Goal: Information Seeking & Learning: Check status

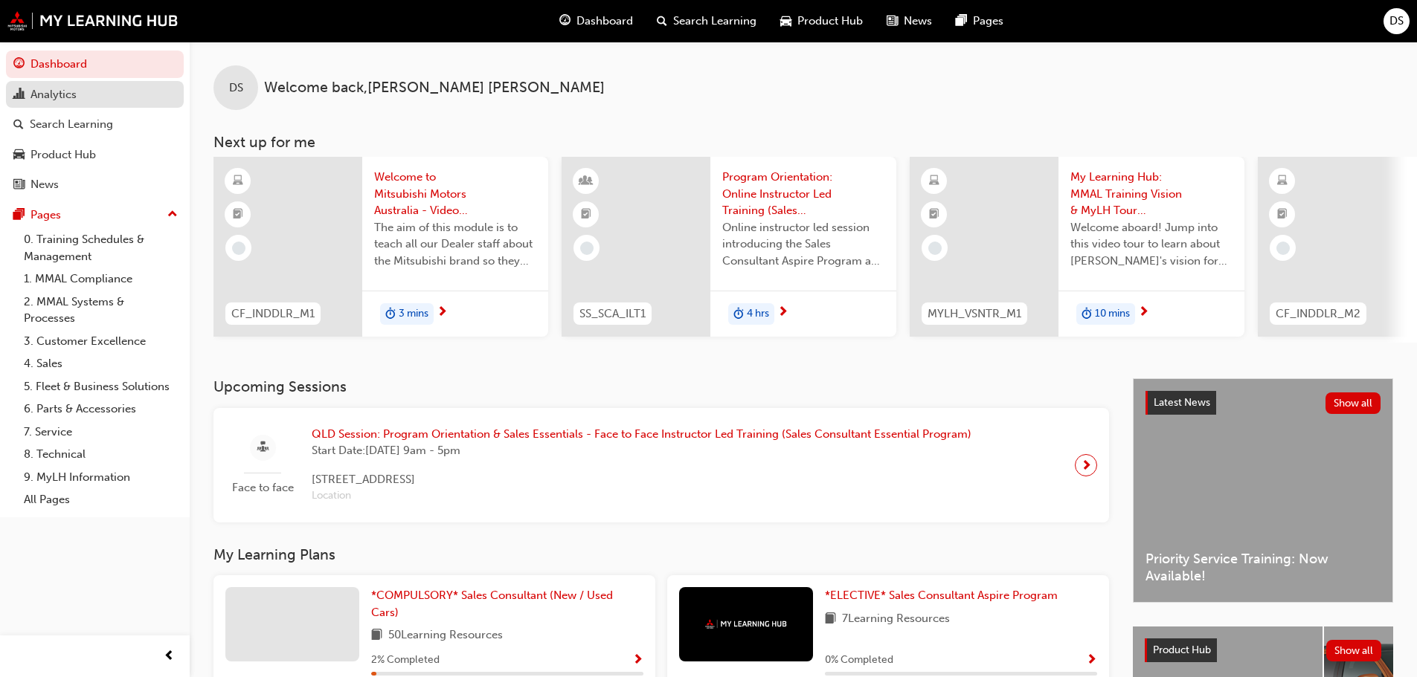
click at [51, 81] on link "Analytics" at bounding box center [95, 95] width 178 height 28
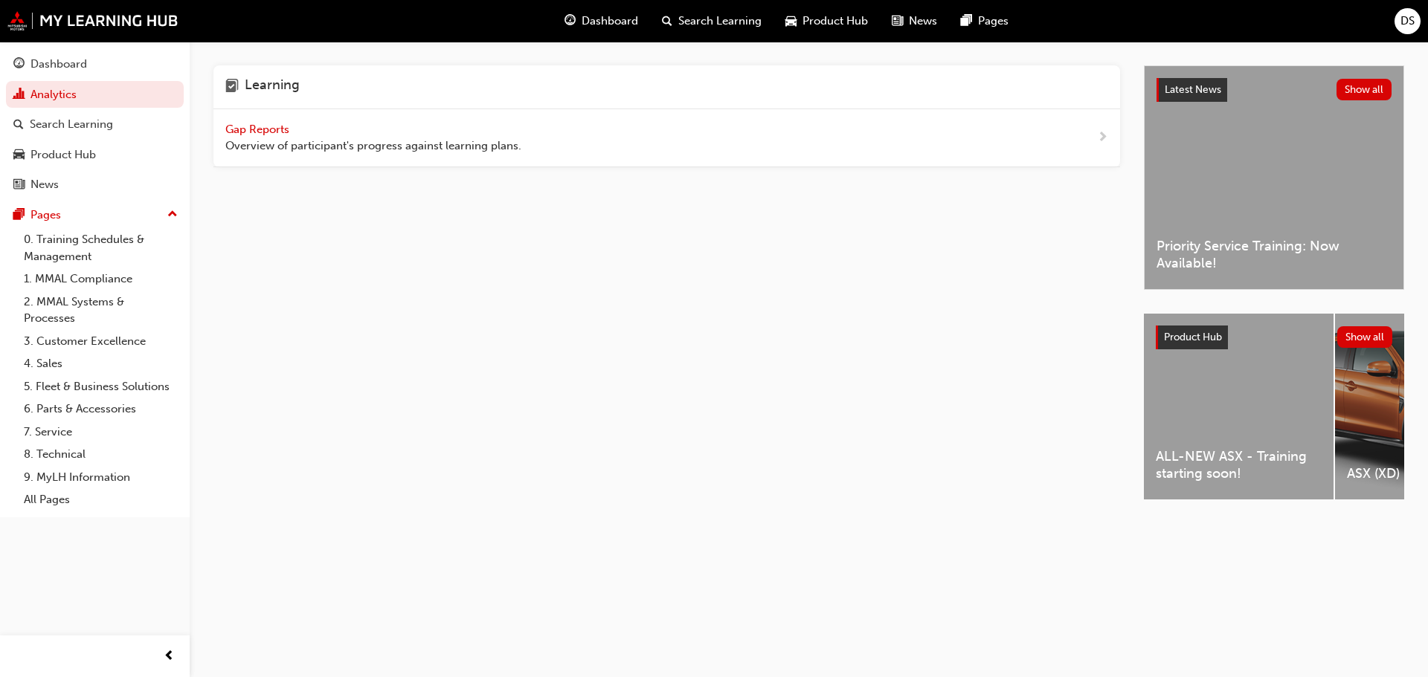
click at [230, 133] on span "Gap Reports" at bounding box center [258, 129] width 67 height 13
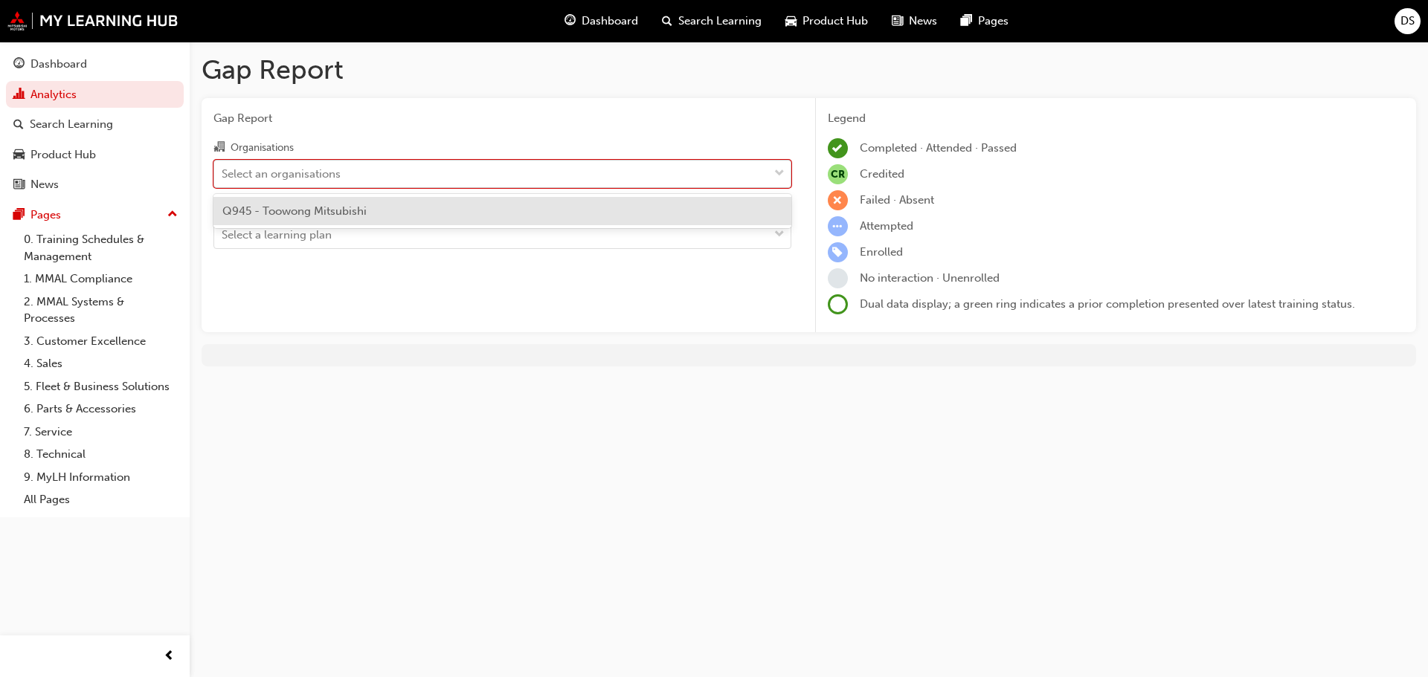
click at [243, 172] on div "Select an organisations" at bounding box center [281, 173] width 119 height 17
click at [223, 172] on input "Organisations option Q945 - Toowong Mitsubishi focused, 1 of 1. 1 result availa…" at bounding box center [222, 173] width 1 height 13
click at [243, 172] on div "Select an organisations" at bounding box center [281, 173] width 119 height 17
click at [223, 172] on input "Organisations option Q945 - Toowong Mitsubishi focused, 1 of 1. 1 result availa…" at bounding box center [222, 173] width 1 height 13
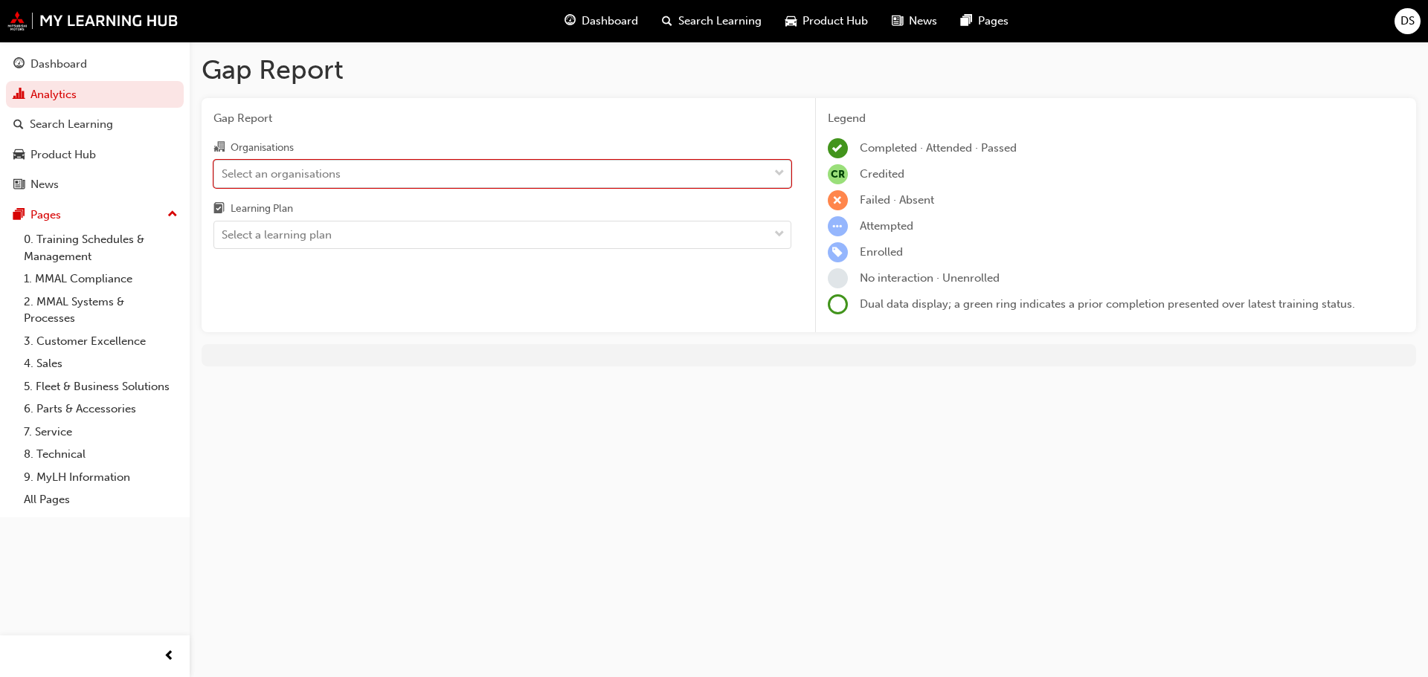
click at [243, 172] on div "Select an organisations" at bounding box center [281, 173] width 119 height 17
click at [223, 172] on input "Organisations 0 results available. Select is focused ,type to refine list, pres…" at bounding box center [222, 173] width 1 height 13
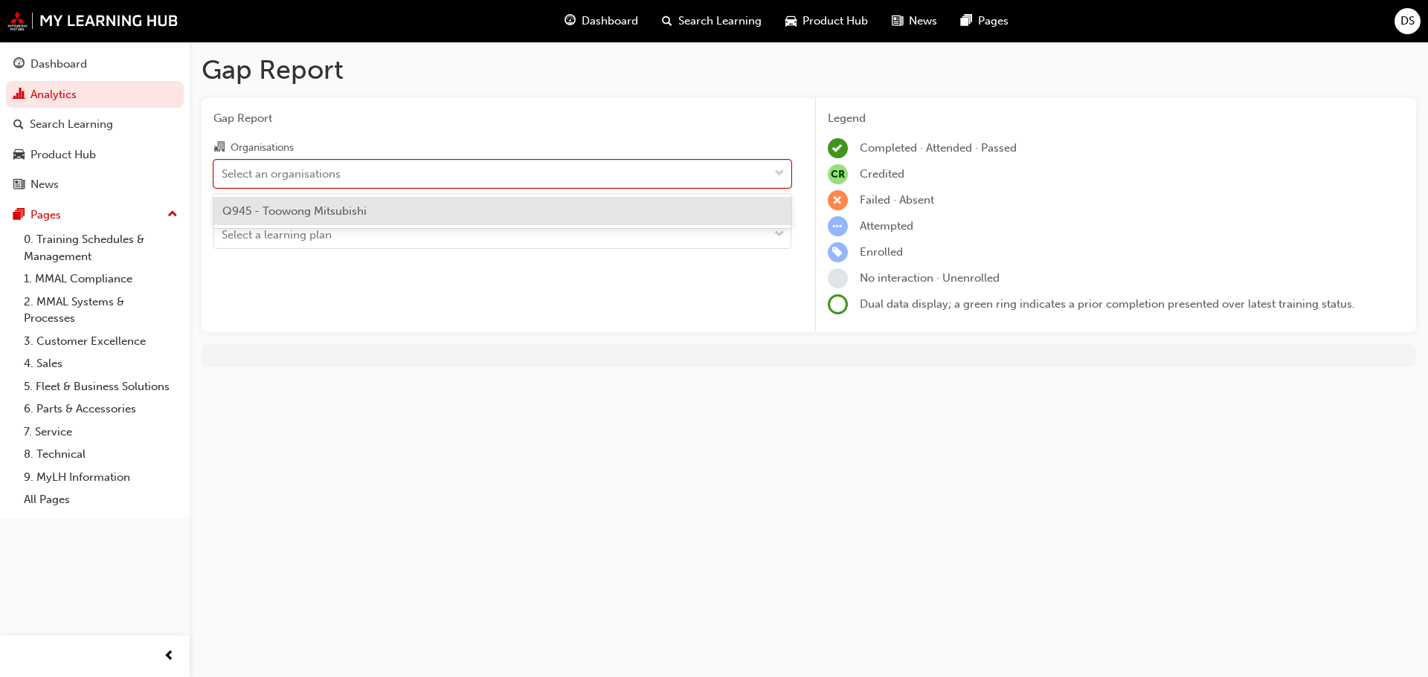
click at [253, 219] on div "Q945 - Toowong Mitsubishi" at bounding box center [502, 211] width 578 height 29
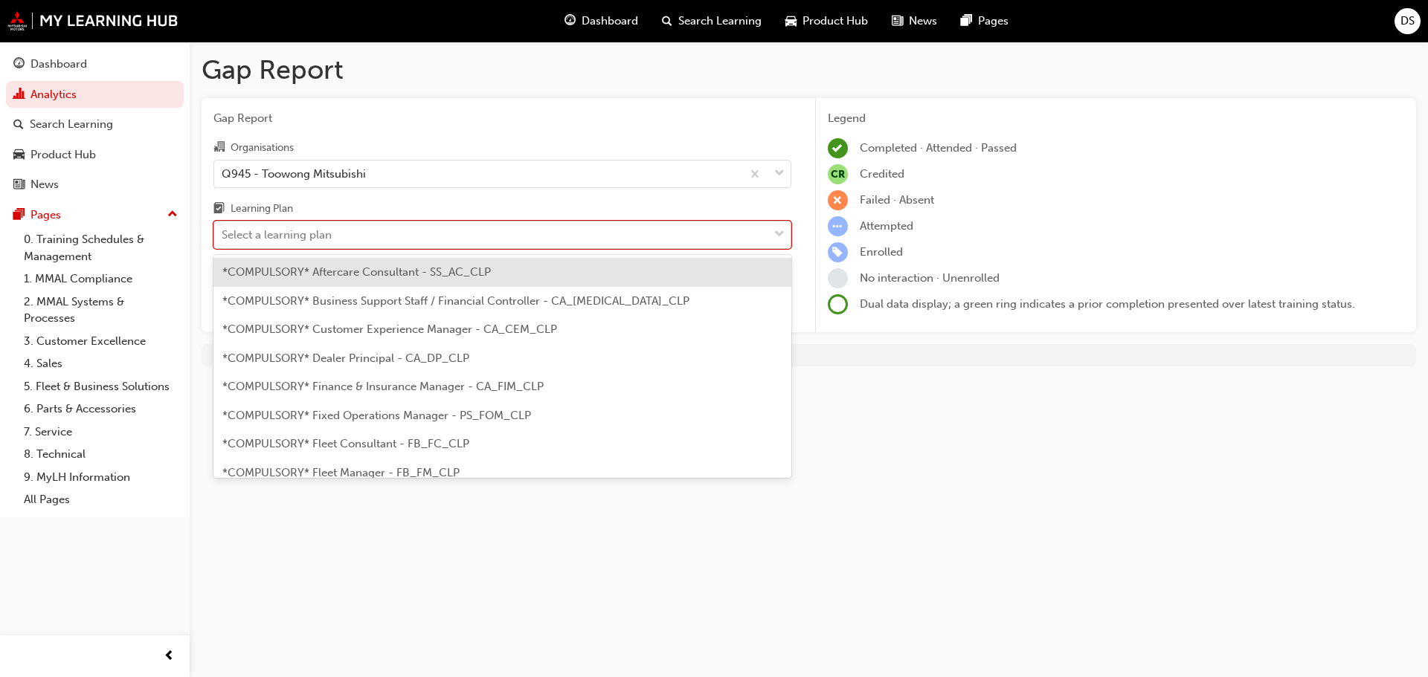
click at [257, 243] on div "Select a learning plan" at bounding box center [277, 235] width 110 height 17
click at [223, 241] on input "Learning Plan option *COMPULSORY* Aftercare Consultant - SS_AC_CLP focused, 1 o…" at bounding box center [222, 234] width 1 height 13
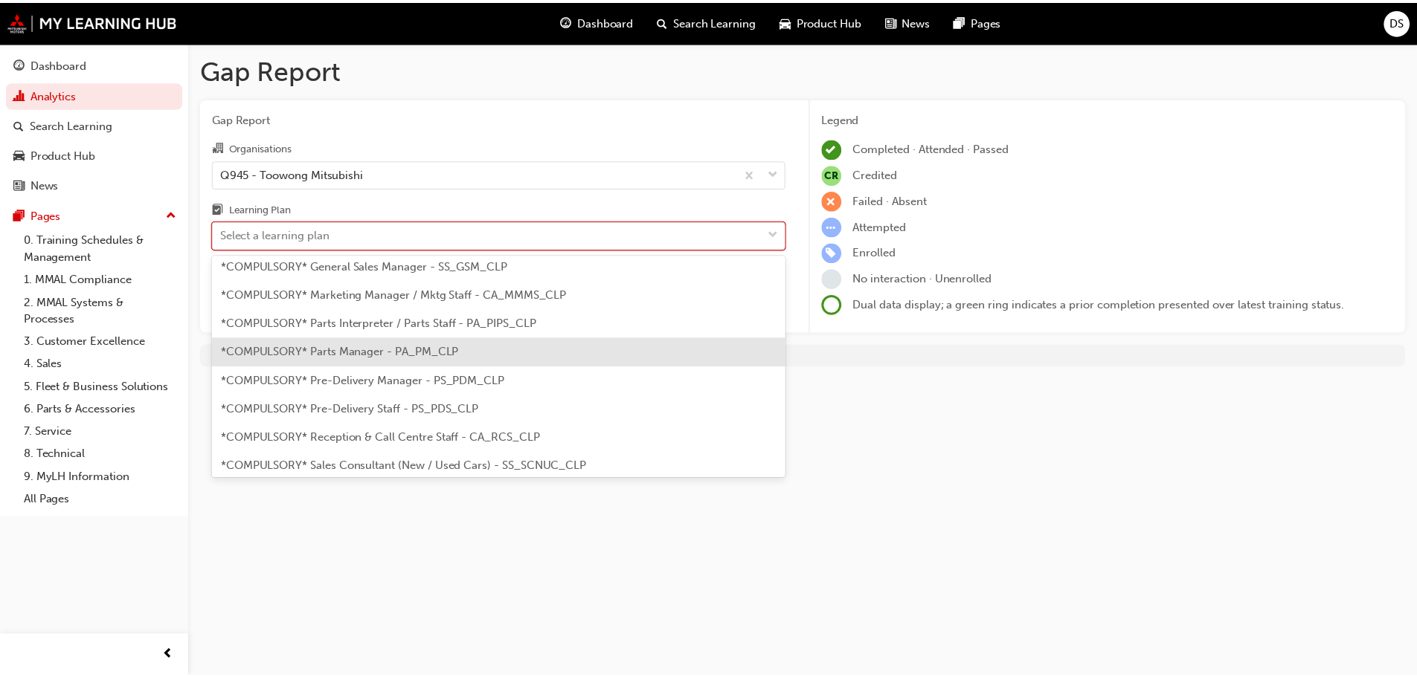
scroll to position [297, 0]
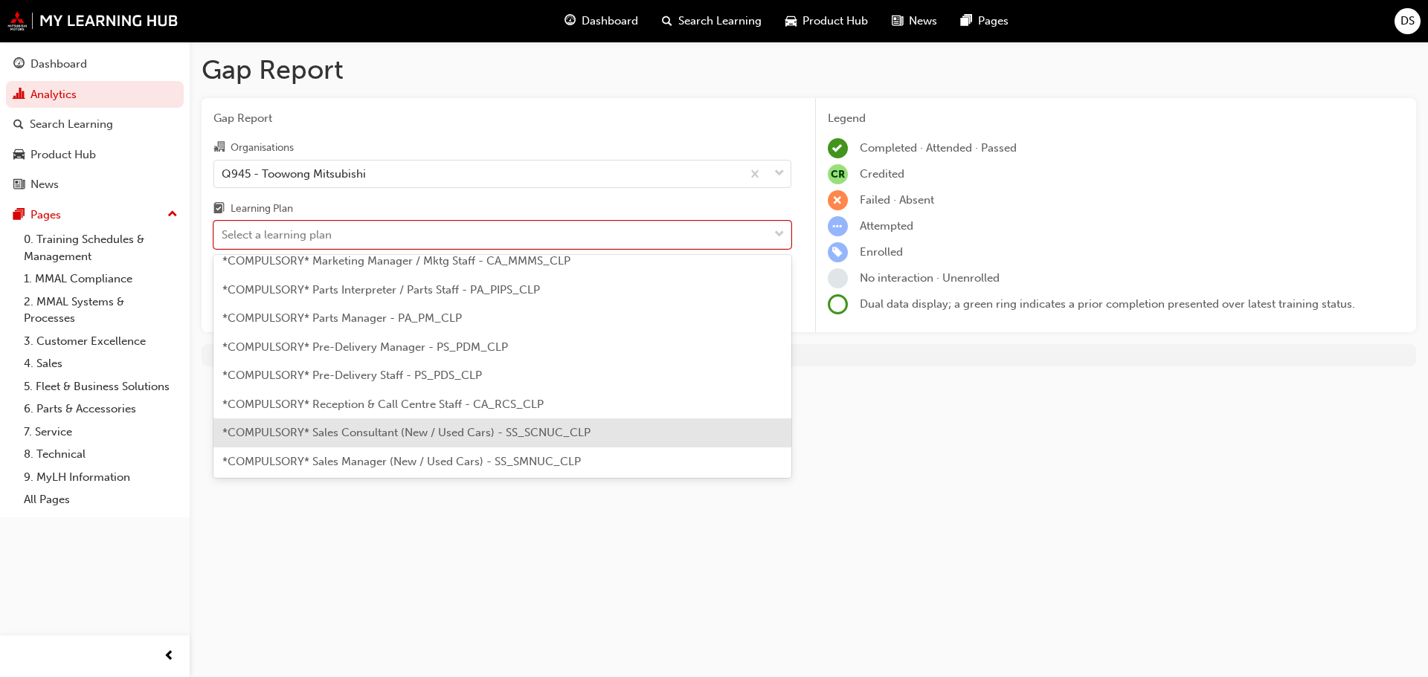
click at [373, 424] on div "*COMPULSORY* Sales Consultant (New / Used Cars) - SS_SCNUC_CLP" at bounding box center [502, 433] width 578 height 29
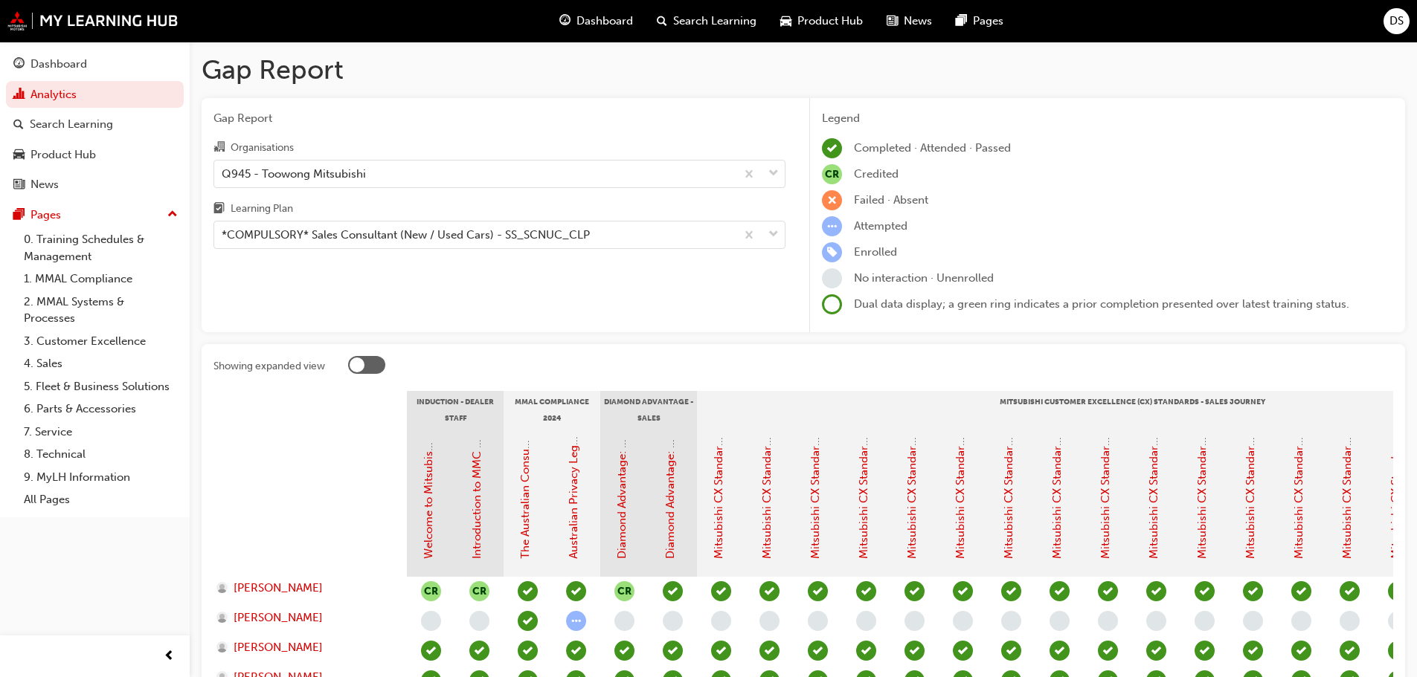
click at [1406, 21] on div "DS" at bounding box center [1396, 21] width 26 height 26
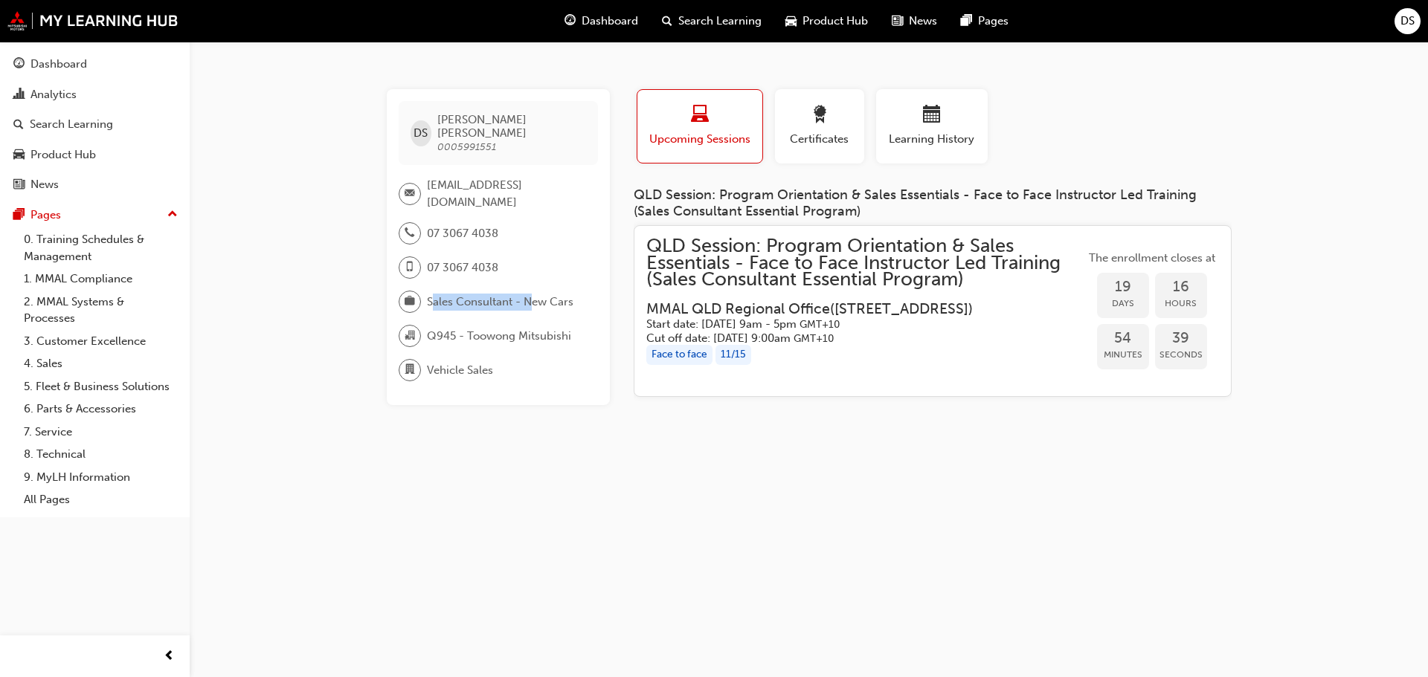
drag, startPoint x: 432, startPoint y: 277, endPoint x: 532, endPoint y: 273, distance: 100.5
click at [532, 294] on span "Sales Consultant - New Cars" at bounding box center [500, 302] width 146 height 17
drag, startPoint x: 441, startPoint y: 307, endPoint x: 648, endPoint y: 321, distance: 207.9
click at [648, 321] on div "DS DAVID SAMSON 0005991551 davids@cbmg.com.au 07 3067 4038 07 3067 4038 Sales C…" at bounding box center [809, 249] width 892 height 320
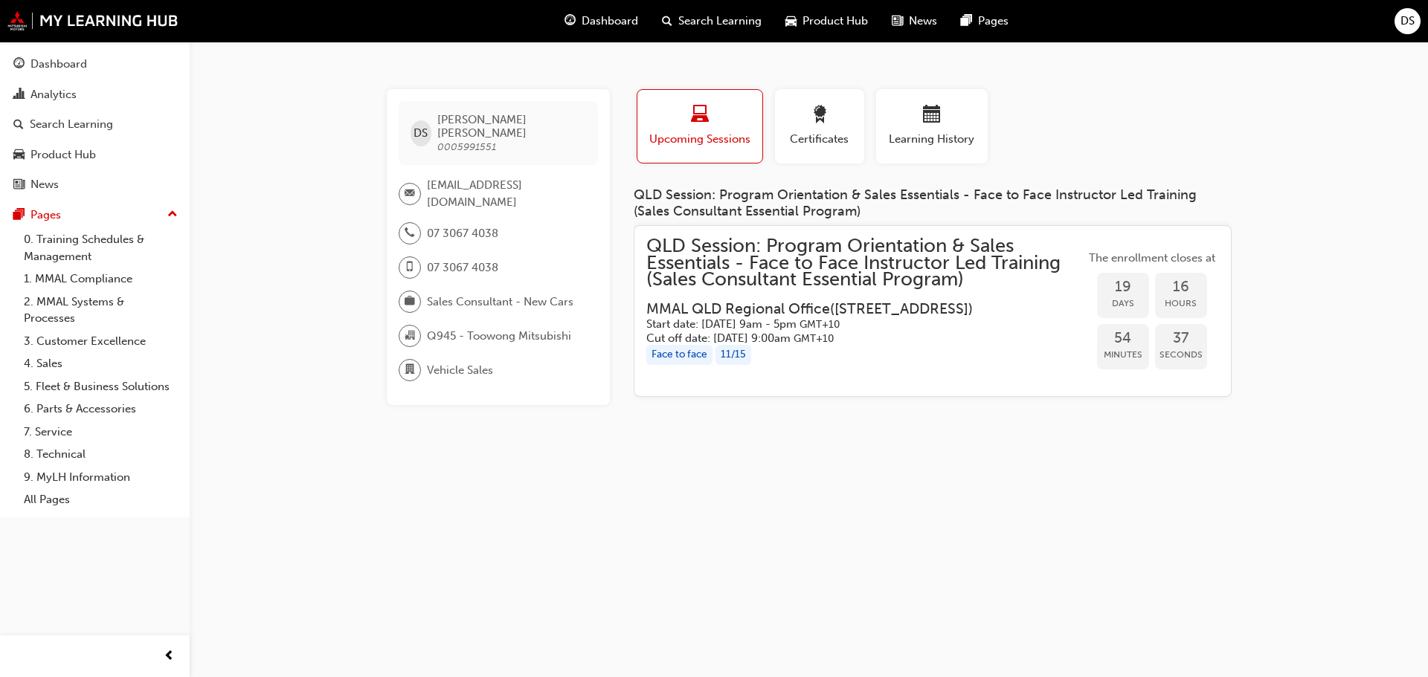
click at [456, 328] on div "DS DAVID SAMSON 0005991551 davids@cbmg.com.au 07 3067 4038 07 3067 4038 Sales C…" at bounding box center [498, 247] width 223 height 316
click at [441, 331] on div "DS DAVID SAMSON 0005991551 davids@cbmg.com.au 07 3067 4038 07 3067 4038 Sales C…" at bounding box center [498, 247] width 223 height 316
click at [443, 328] on span "Q945 - Toowong Mitsubishi" at bounding box center [499, 336] width 144 height 17
click at [410, 361] on span "department-icon" at bounding box center [410, 370] width 10 height 19
